Goal: Information Seeking & Learning: Compare options

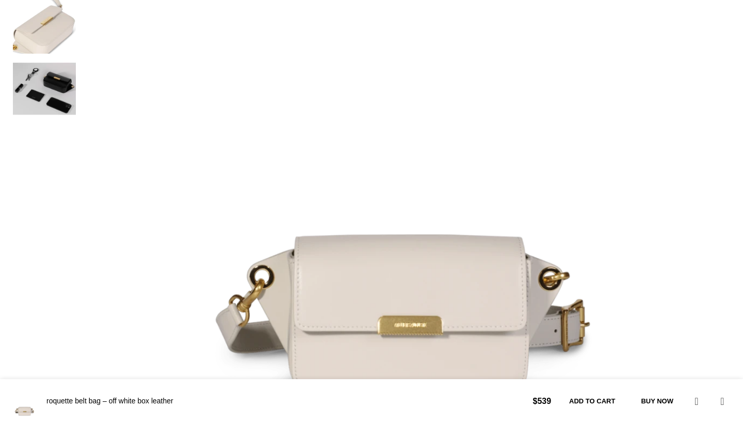
scroll to position [327, 0]
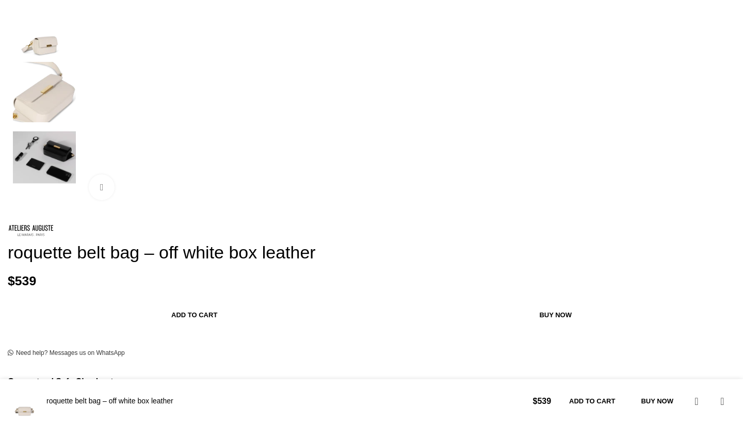
click at [720, 50] on div "Next slide" at bounding box center [733, 37] width 26 height 26
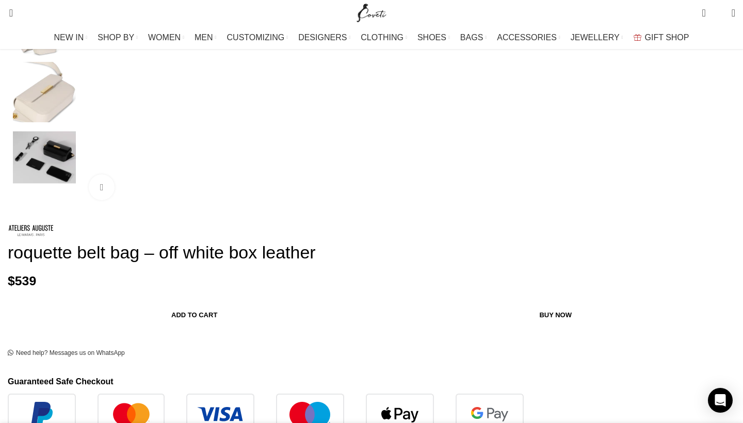
click at [383, 219] on img "1 / 5" at bounding box center [58, 190] width 649 height 649
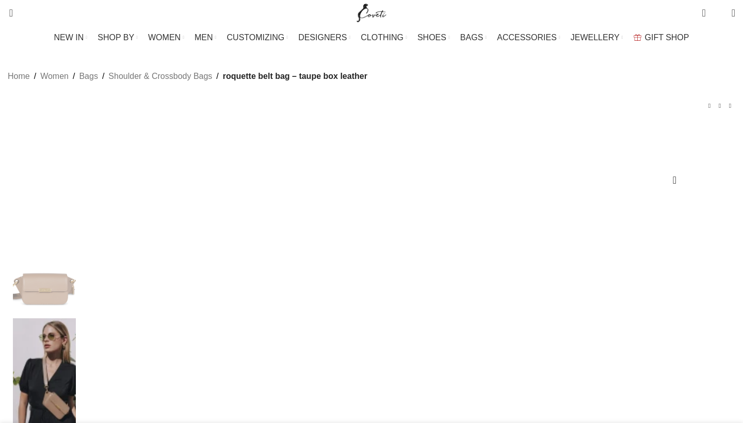
click at [76, 318] on img at bounding box center [44, 379] width 63 height 122
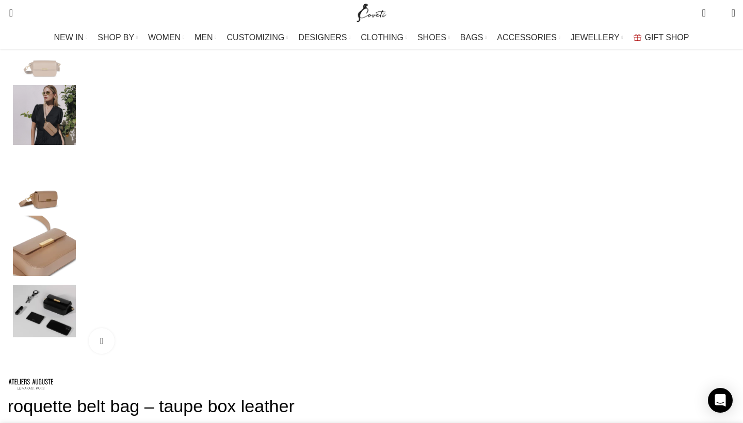
scroll to position [175, 0]
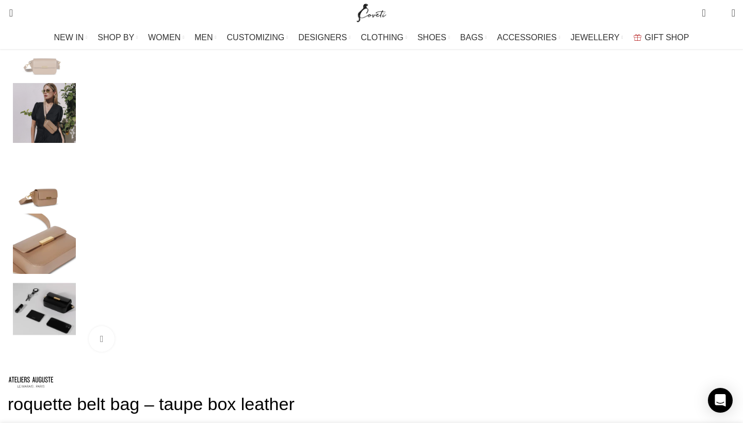
click at [76, 142] on img "2 / 5" at bounding box center [44, 113] width 63 height 60
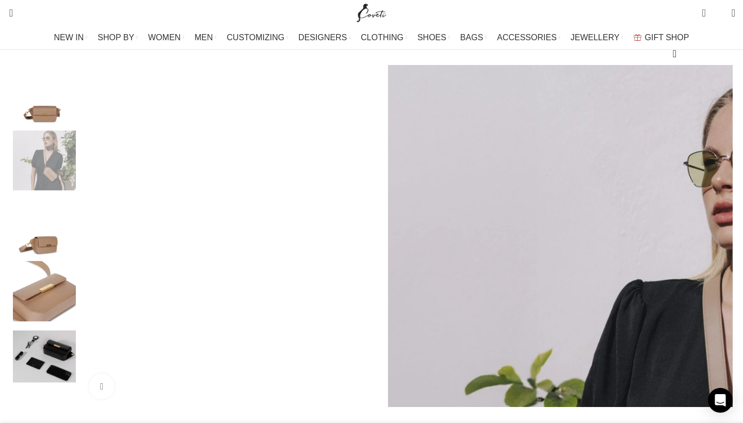
scroll to position [126, 0]
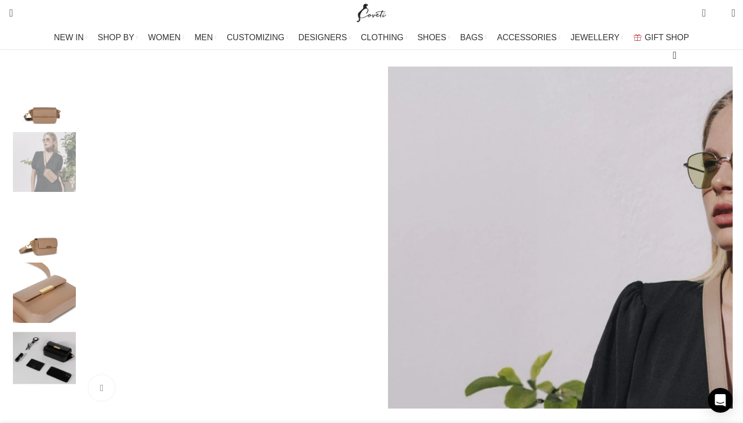
click at [388, 308] on img "2 / 5" at bounding box center [712, 391] width 649 height 649
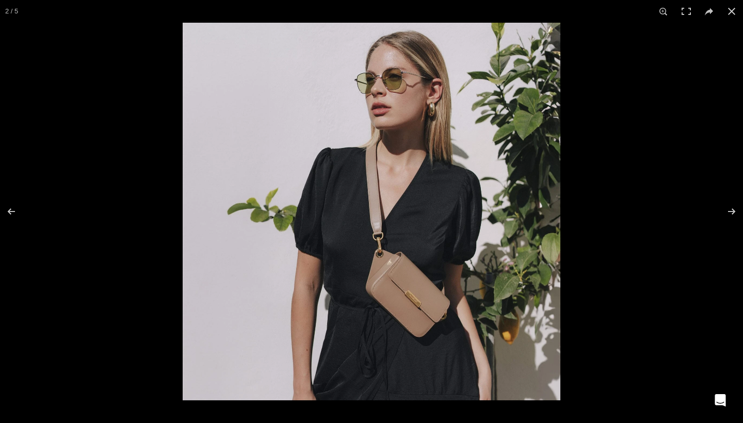
click at [377, 272] on img at bounding box center [372, 212] width 378 height 378
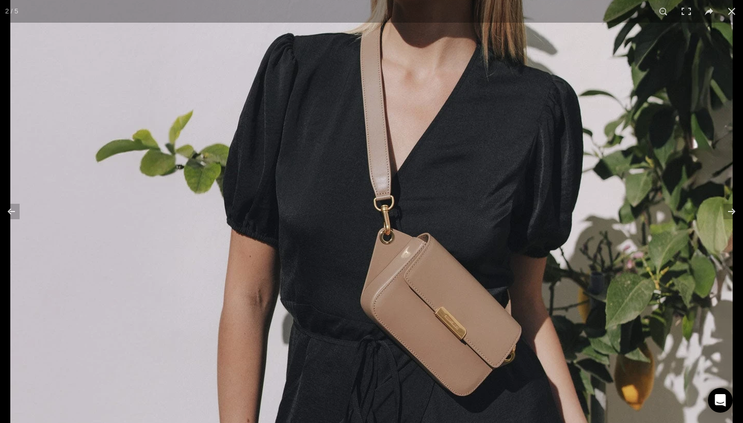
click at [522, 219] on img at bounding box center [371, 156] width 723 height 723
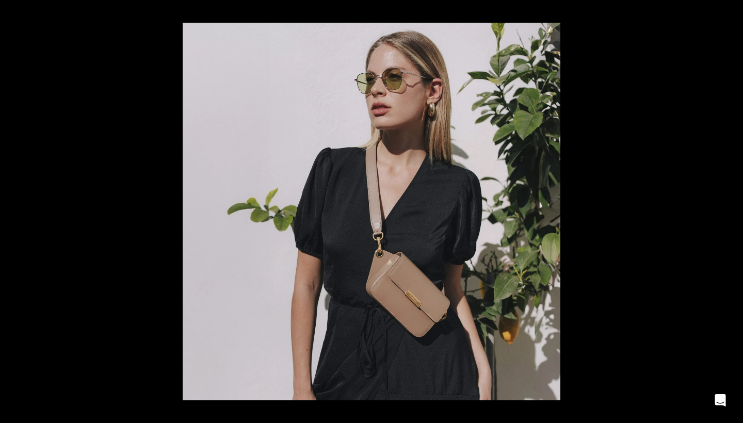
scroll to position [0, 1630]
click at [732, 214] on button at bounding box center [725, 212] width 36 height 52
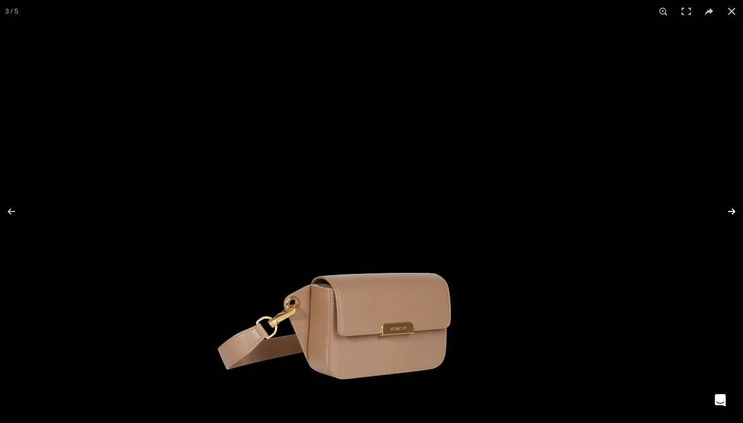
click at [732, 214] on button at bounding box center [725, 212] width 36 height 52
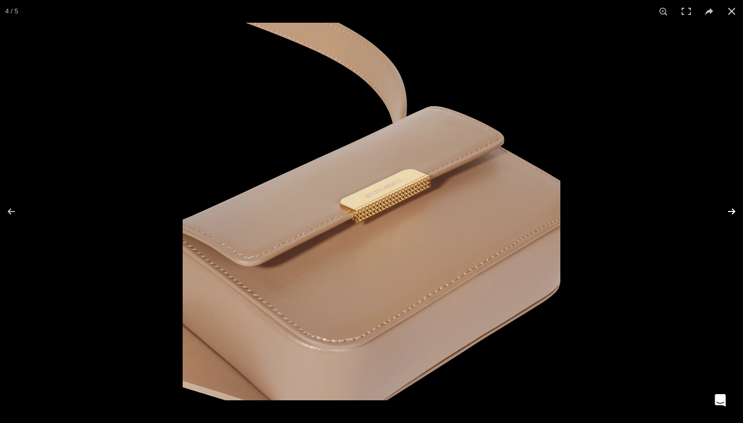
click at [732, 214] on button at bounding box center [725, 212] width 36 height 52
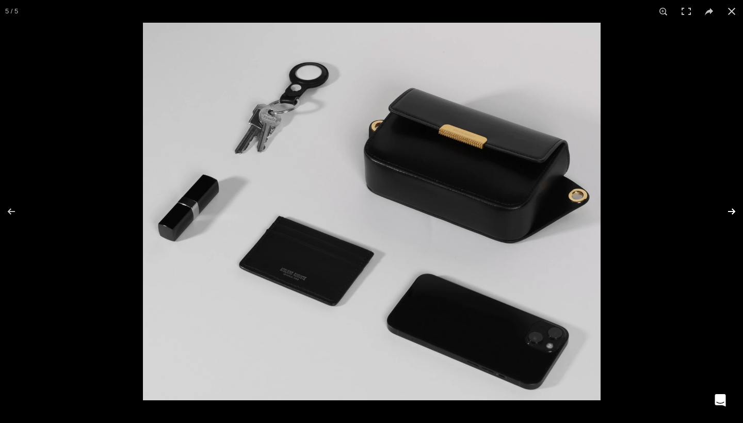
click at [732, 214] on button at bounding box center [725, 212] width 36 height 52
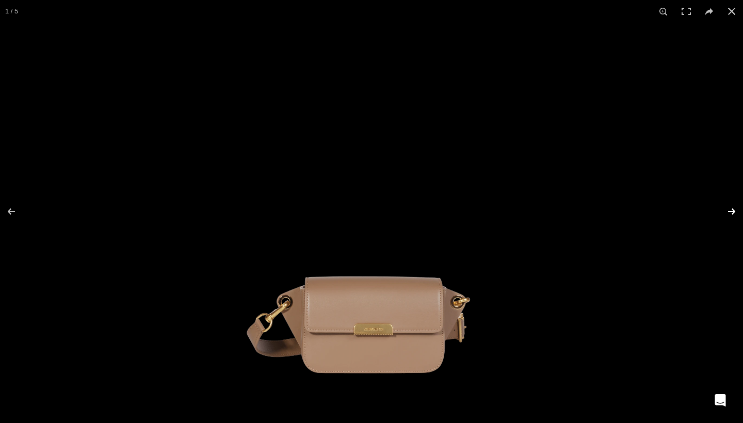
click at [732, 214] on button at bounding box center [725, 212] width 36 height 52
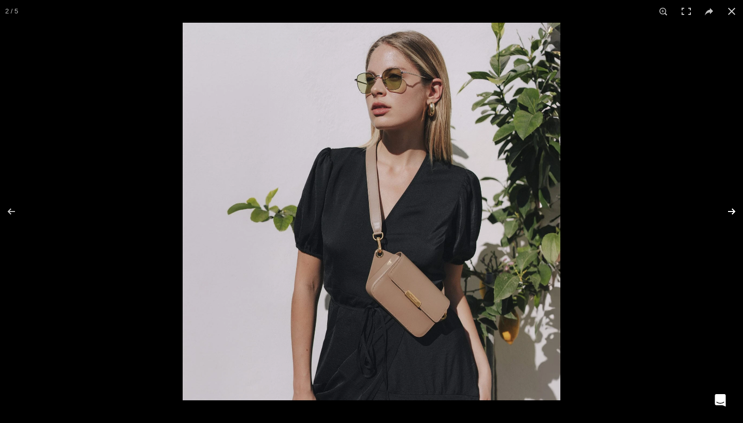
scroll to position [0, 1738]
click at [646, 32] on div at bounding box center [554, 234] width 743 height 423
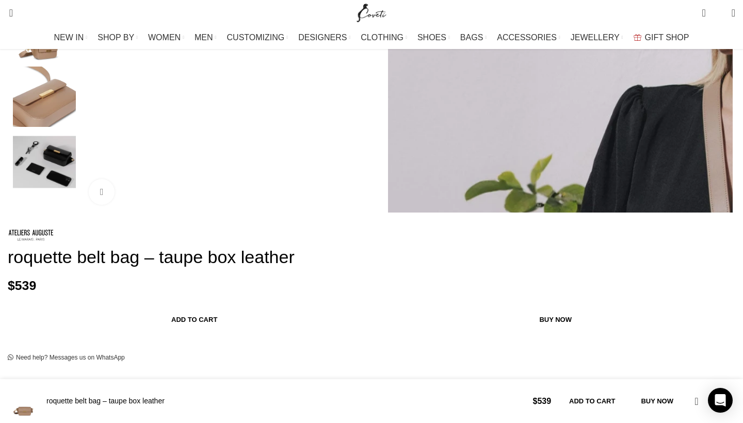
scroll to position [305, 0]
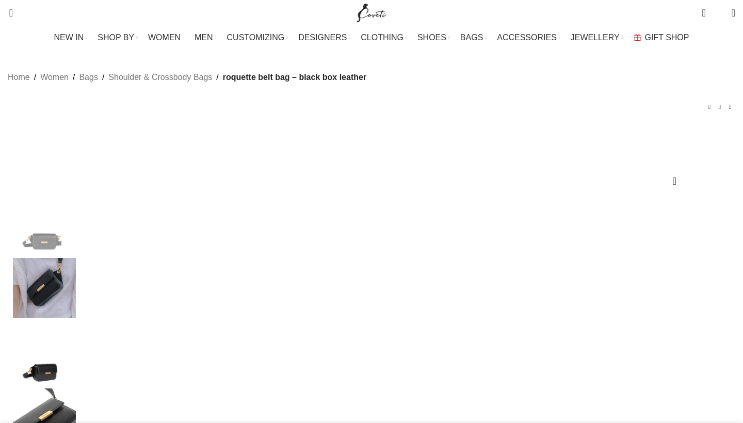
scroll to position [230, 0]
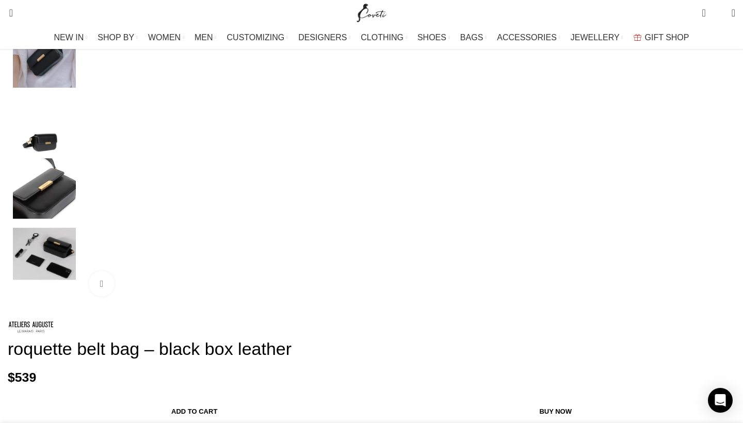
click at [76, 88] on img "2 / 5" at bounding box center [44, 58] width 63 height 60
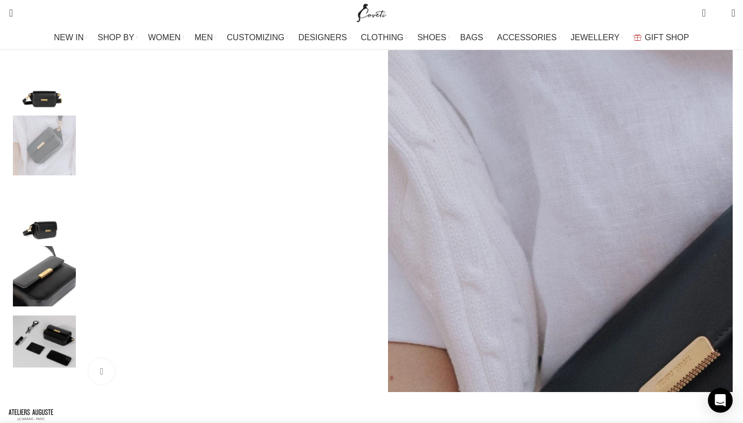
scroll to position [0, 0]
click at [388, 205] on img "2 / 5" at bounding box center [712, 374] width 649 height 649
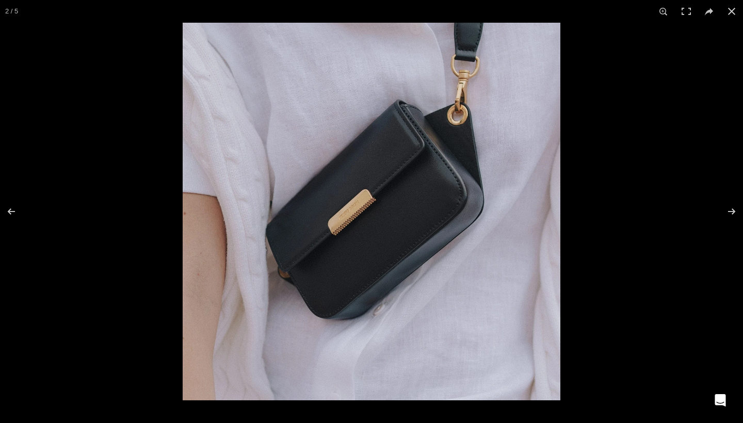
scroll to position [0, 109]
click at [733, 10] on button at bounding box center [731, 11] width 23 height 23
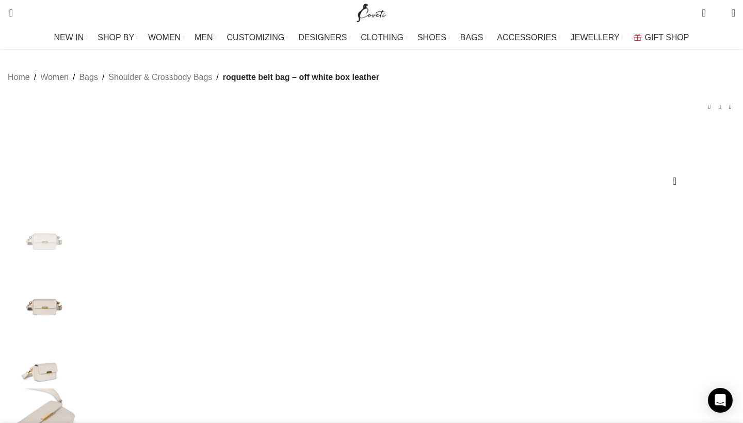
scroll to position [178, 0]
